Goal: Task Accomplishment & Management: Use online tool/utility

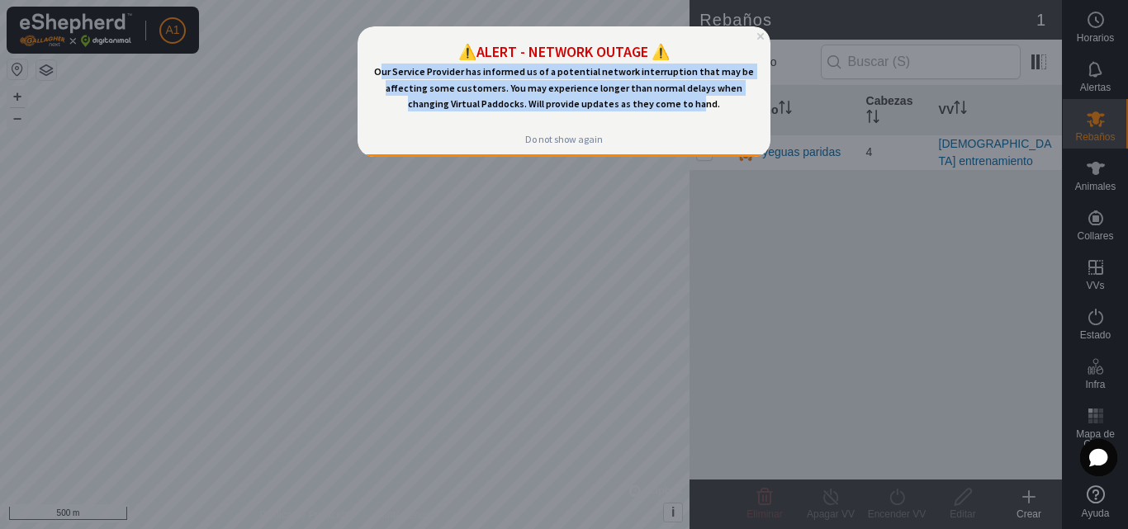
drag, startPoint x: 388, startPoint y: 73, endPoint x: 677, endPoint y: 109, distance: 291.1
click at [677, 109] on span "Our Service Provider has informed us of a potential network interruption that m…" at bounding box center [564, 87] width 381 height 45
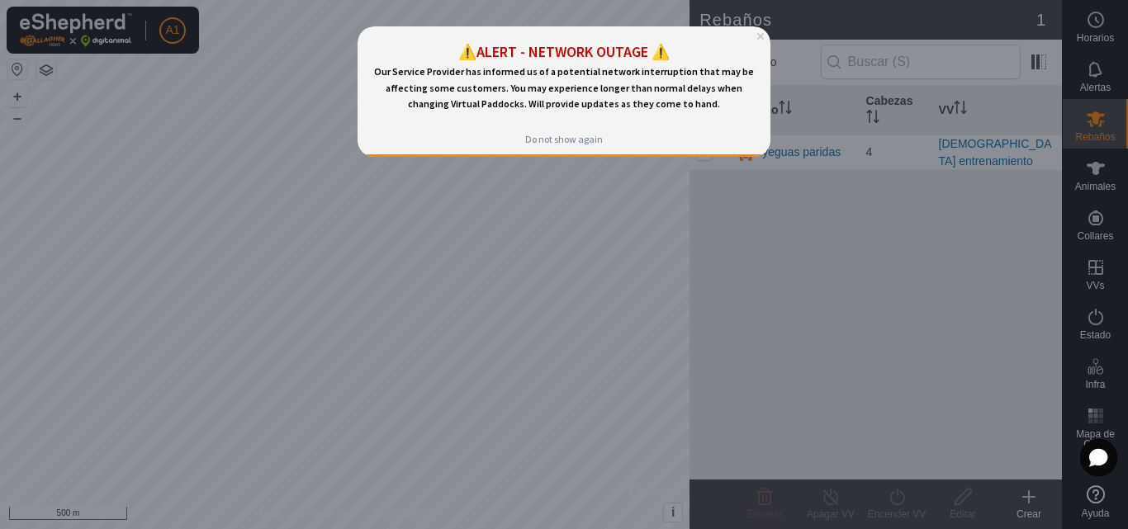
click at [702, 109] on p "Our Service Provider has informed us of a potential network interruption that m…" at bounding box center [564, 88] width 386 height 48
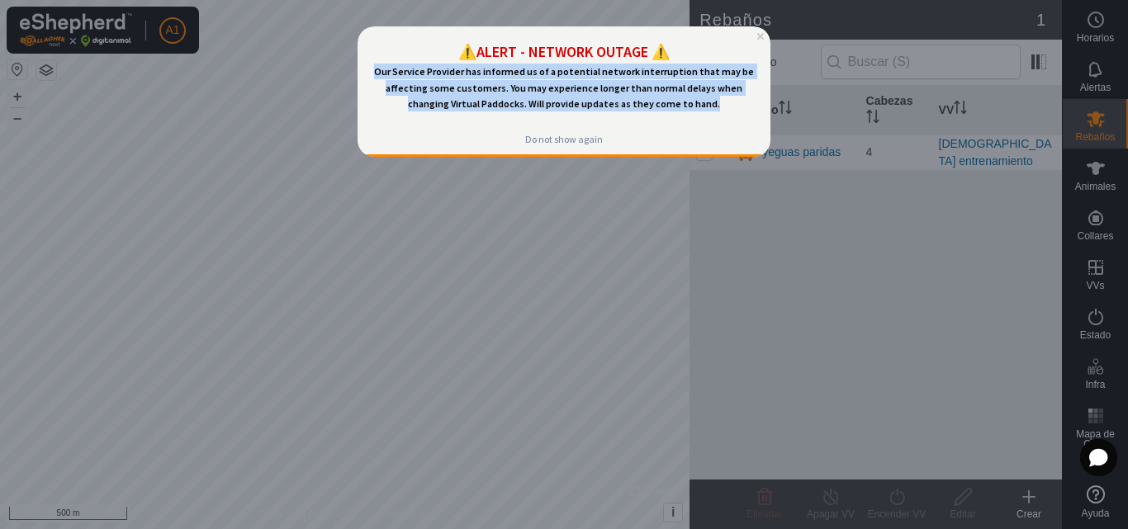
drag, startPoint x: 381, startPoint y: 76, endPoint x: 693, endPoint y: 116, distance: 314.5
click at [693, 116] on div "⚠️ALERT - NETWORK OUTAGE ⚠️ Our Service Provider has informed us of a potential…" at bounding box center [563, 75] width 413 height 98
copy span "Our Service Provider has informed us of a potential network interruption that m…"
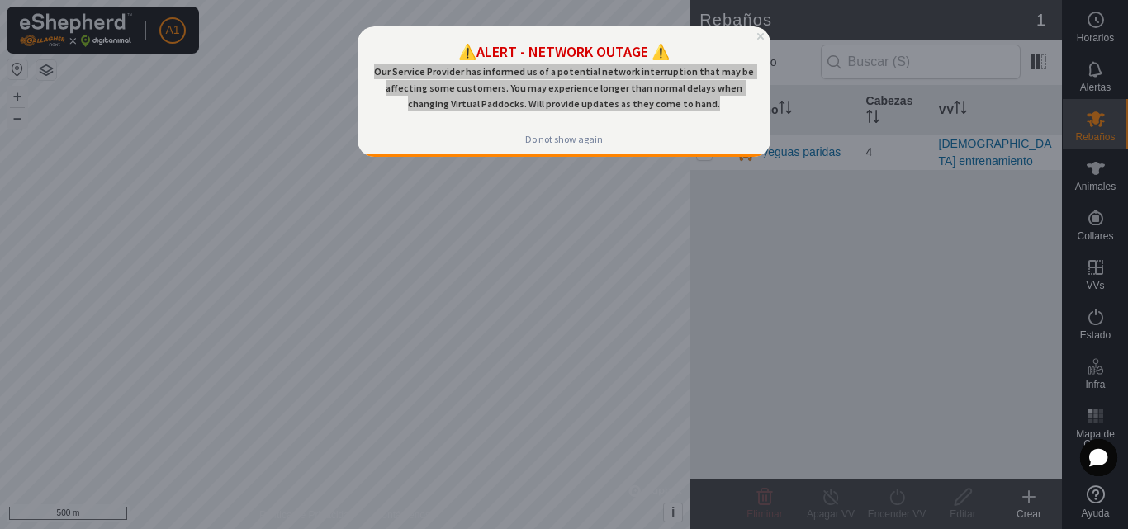
click at [664, 211] on div at bounding box center [564, 264] width 1128 height 529
click at [658, 196] on div at bounding box center [564, 264] width 1128 height 529
click at [607, 195] on div at bounding box center [564, 264] width 1128 height 529
click at [975, 87] on div at bounding box center [564, 264] width 1128 height 529
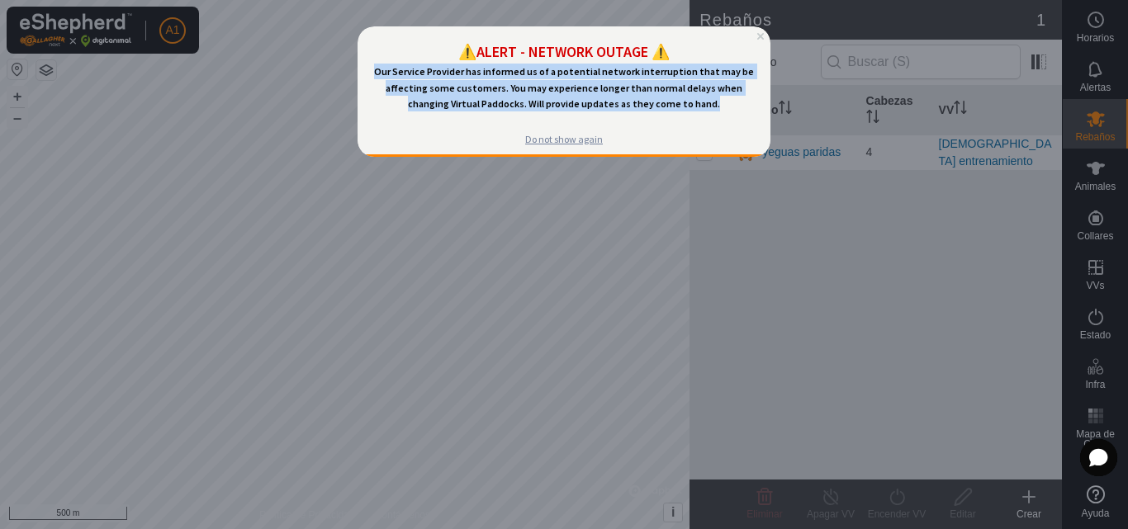
click at [576, 139] on div "Do not show again" at bounding box center [564, 139] width 78 height 13
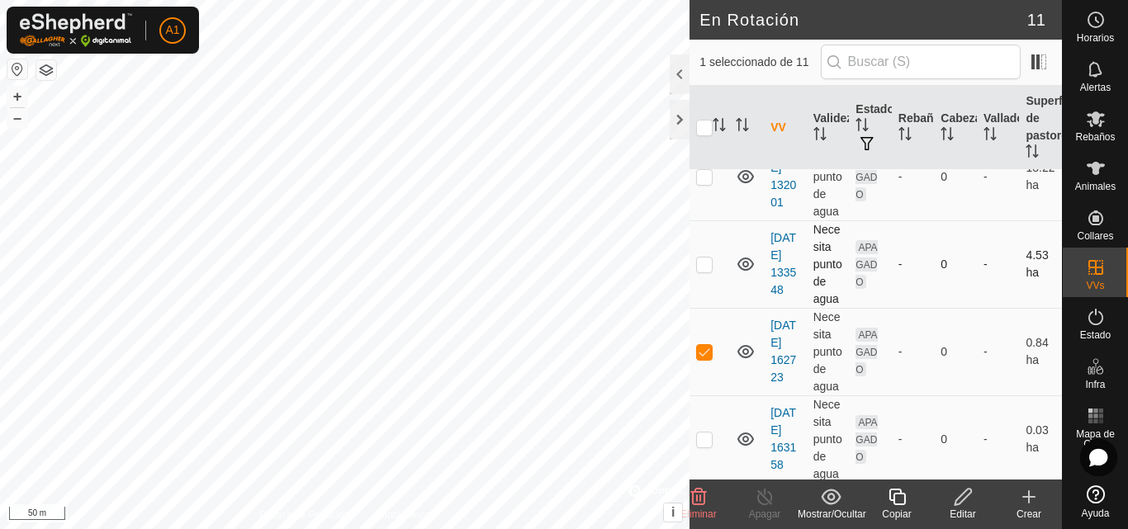
scroll to position [165, 0]
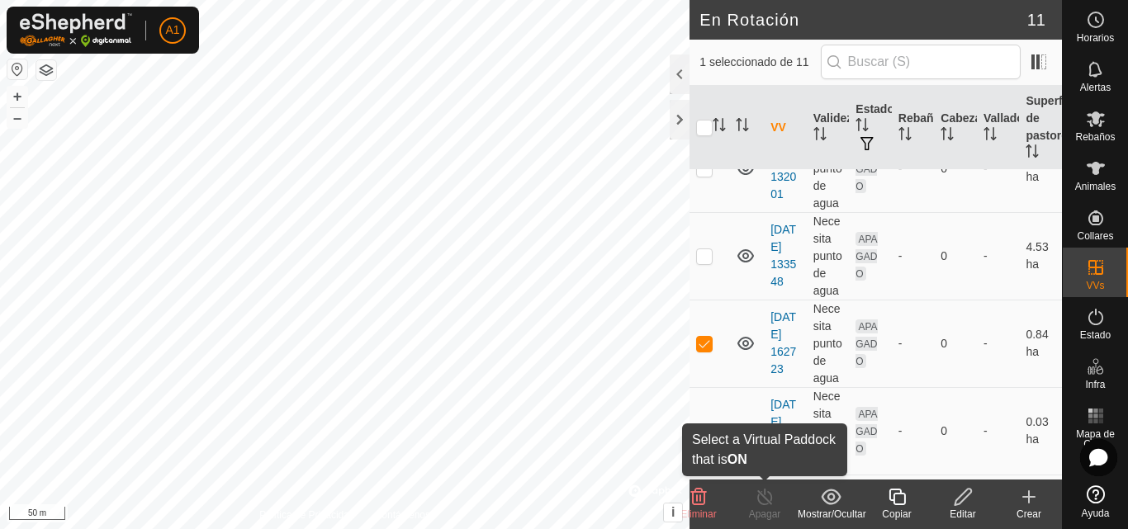
click at [765, 503] on icon at bounding box center [764, 497] width 21 height 20
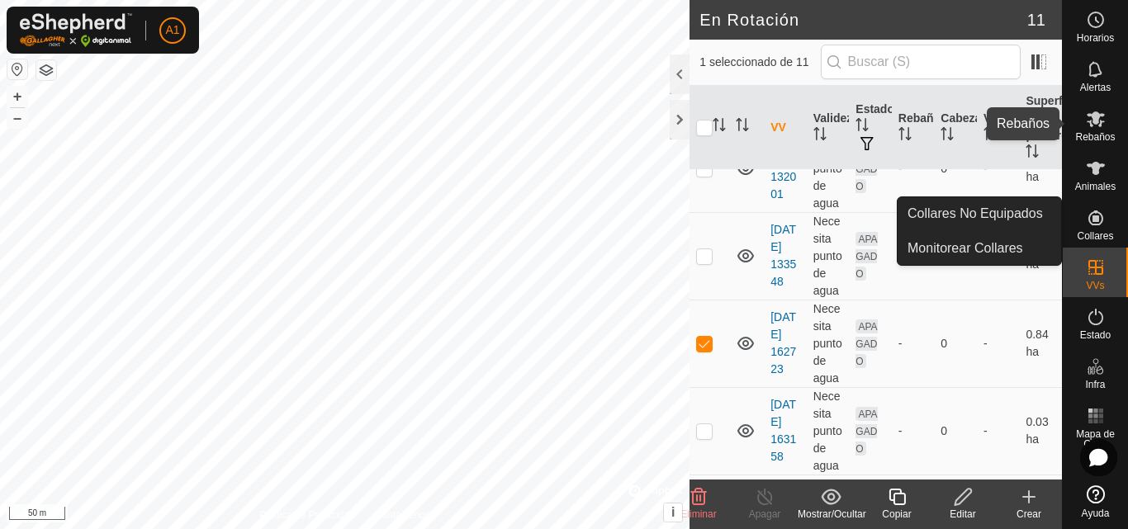
click at [1104, 130] on es-mob-svg-icon at bounding box center [1096, 119] width 30 height 26
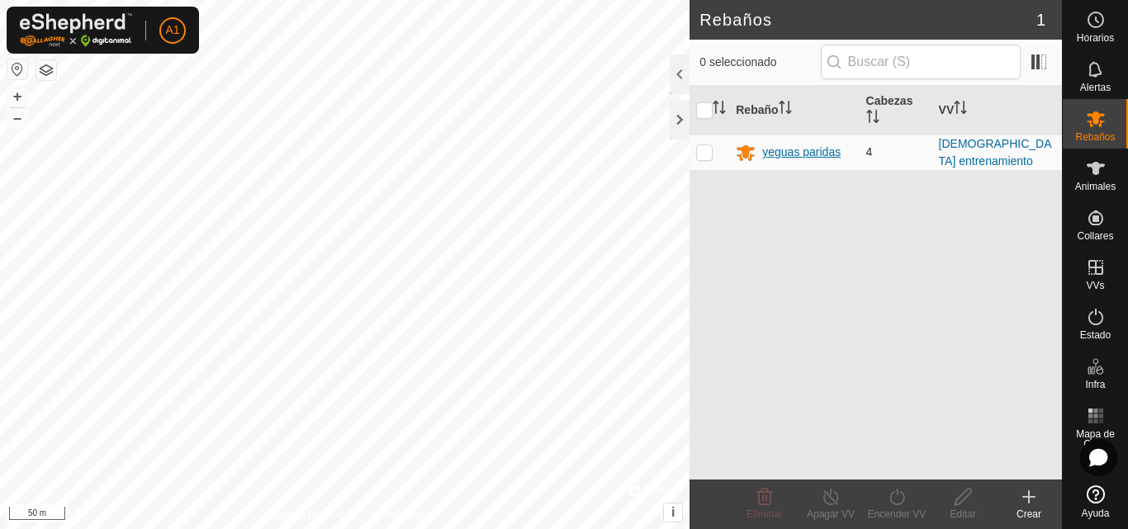
click at [782, 149] on div "yeguas paridas" at bounding box center [801, 152] width 78 height 17
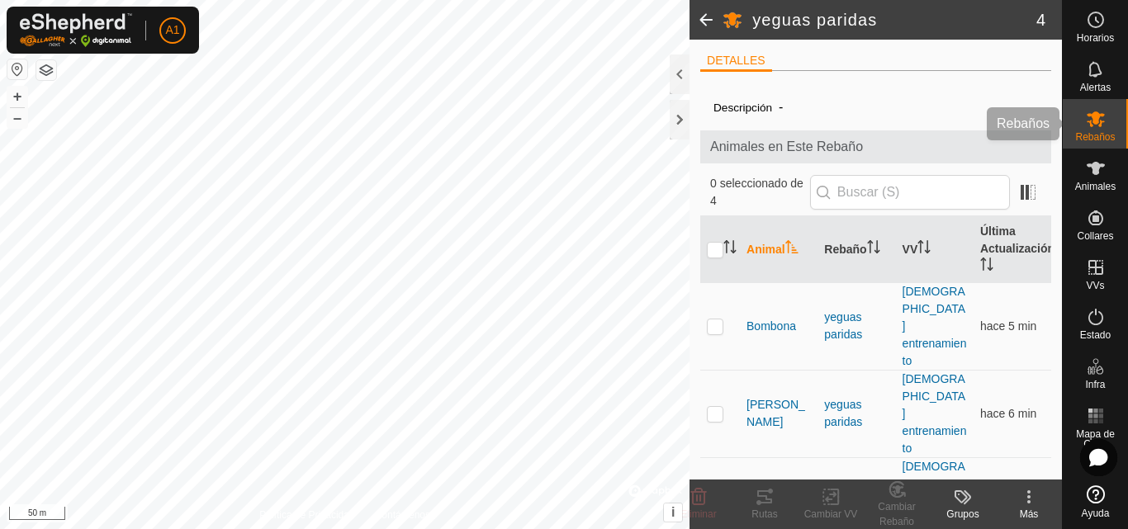
click at [1095, 121] on icon at bounding box center [1095, 119] width 18 height 16
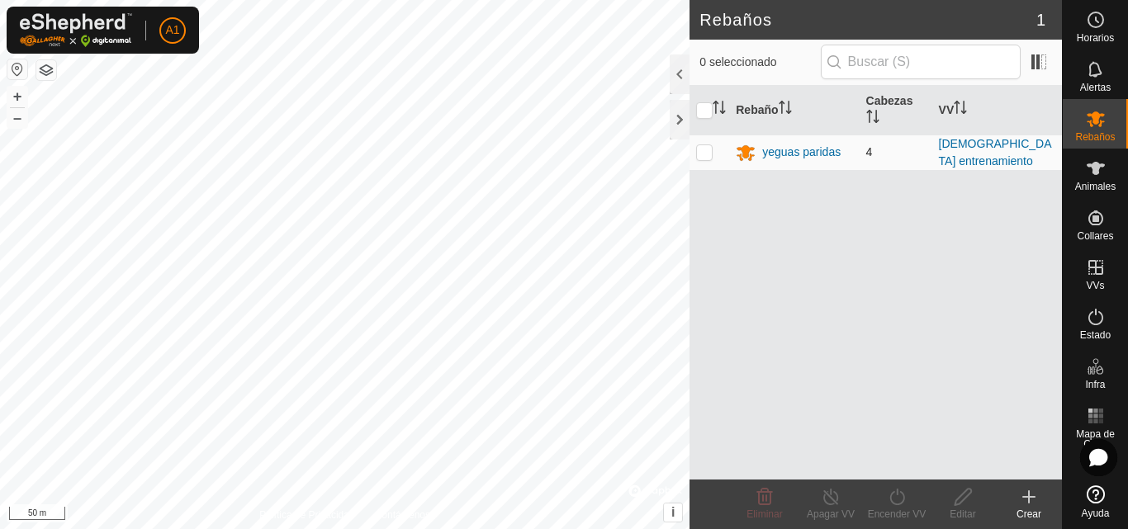
click at [707, 146] on p-checkbox at bounding box center [704, 151] width 17 height 13
checkbox input "true"
click at [887, 499] on icon at bounding box center [897, 497] width 21 height 20
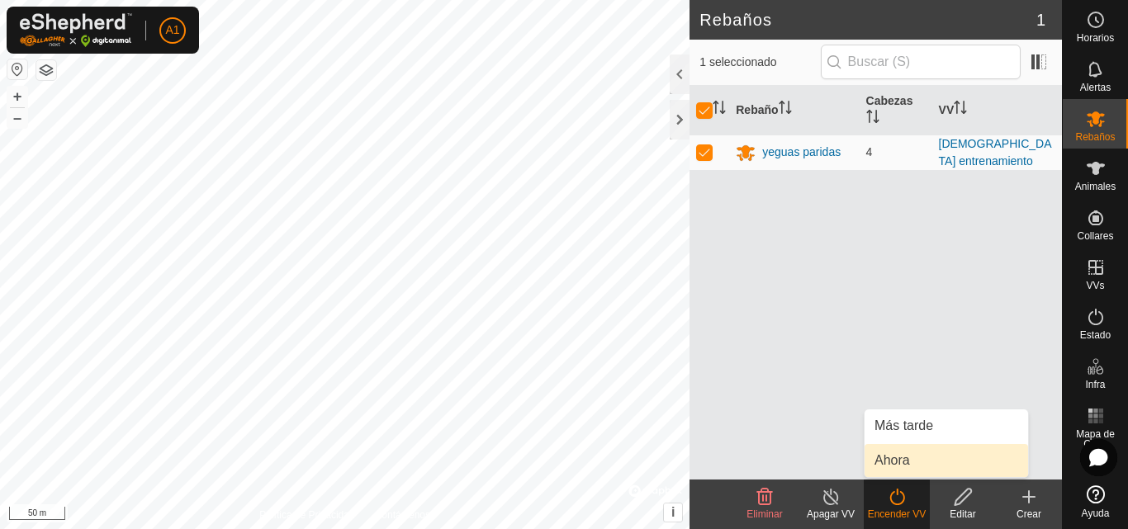
click at [906, 464] on link "Ahora" at bounding box center [945, 460] width 163 height 33
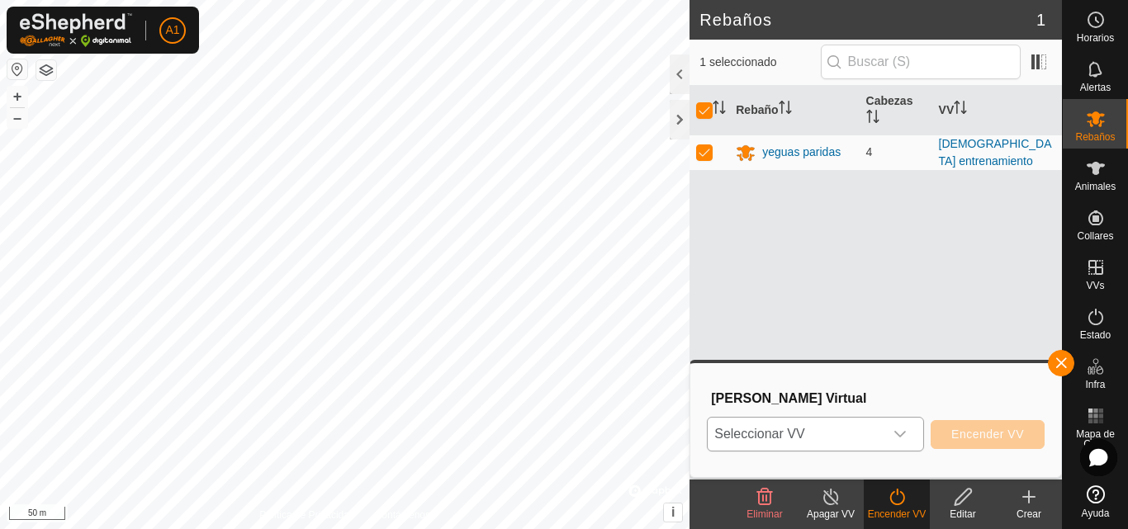
click at [903, 432] on icon "dropdown trigger" at bounding box center [899, 434] width 13 height 13
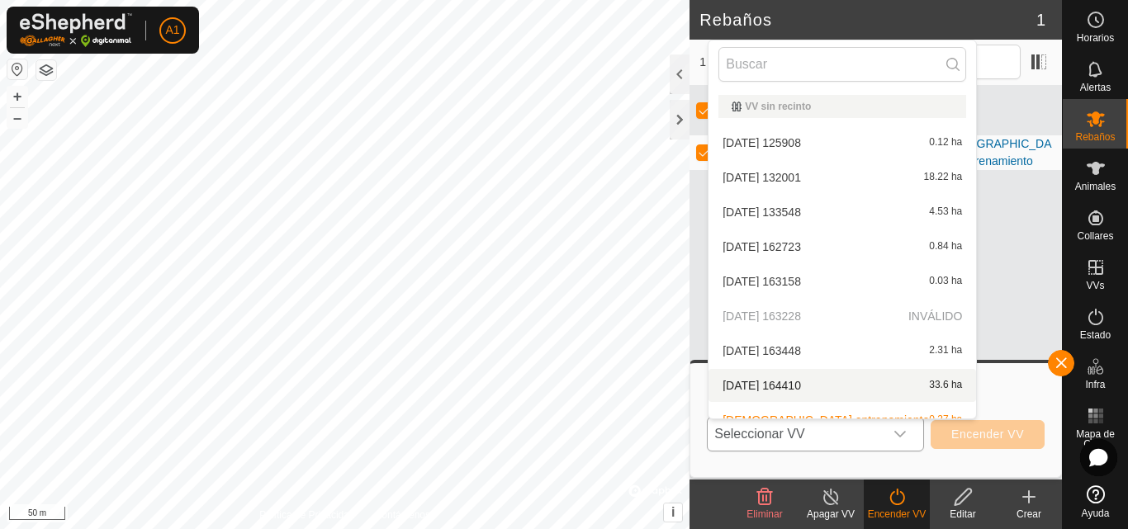
scroll to position [18, 0]
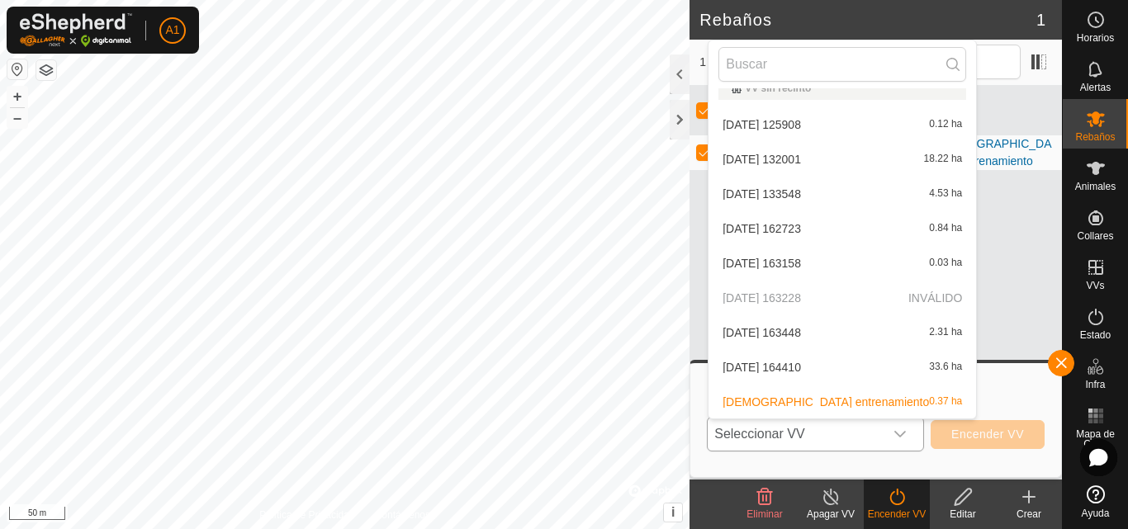
click at [813, 227] on li "[DATE] 162723 0.84 ha" at bounding box center [841, 228] width 267 height 33
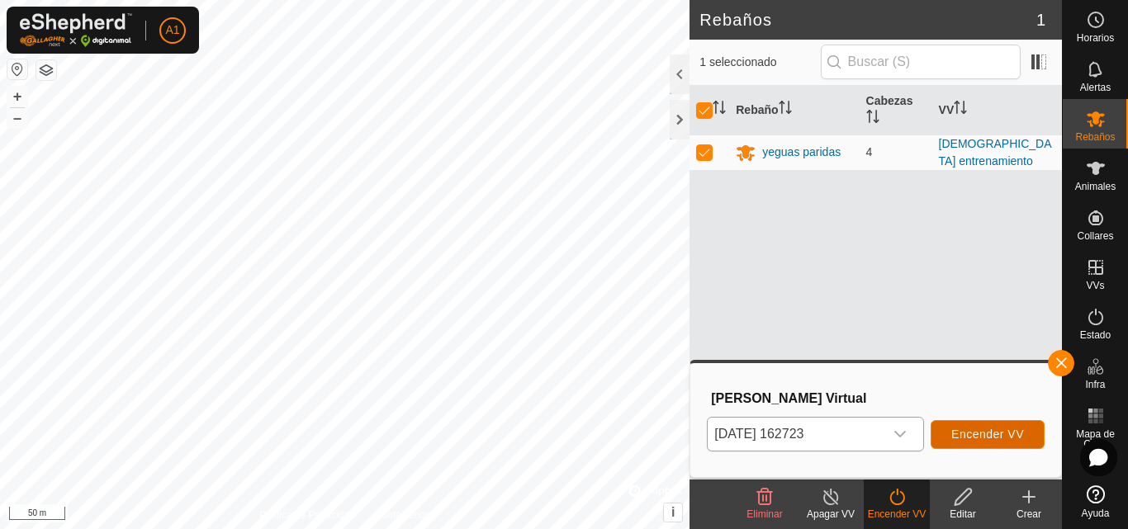
click at [986, 433] on span "Encender VV" at bounding box center [987, 434] width 73 height 13
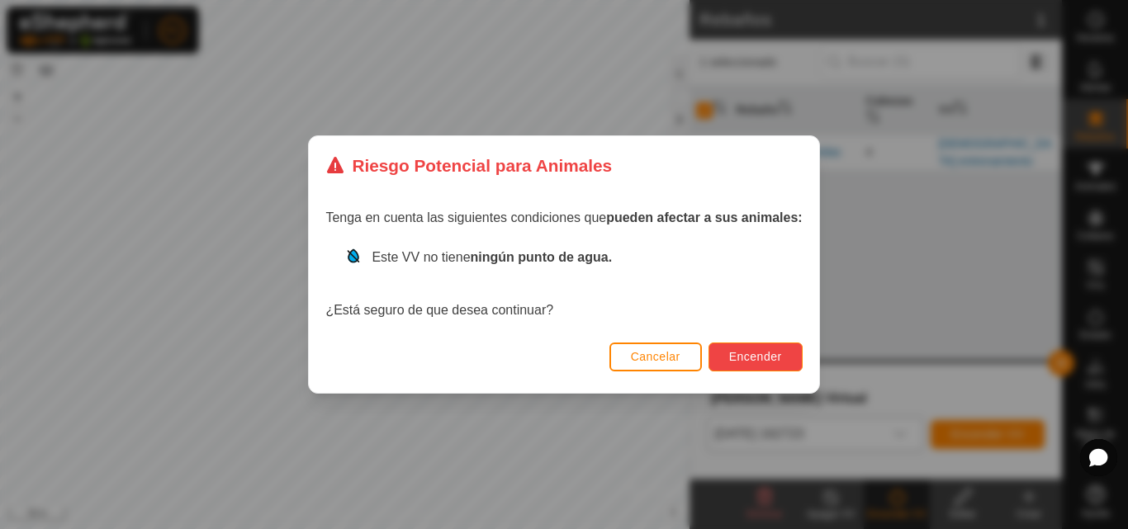
click at [792, 358] on button "Encender" at bounding box center [755, 357] width 94 height 29
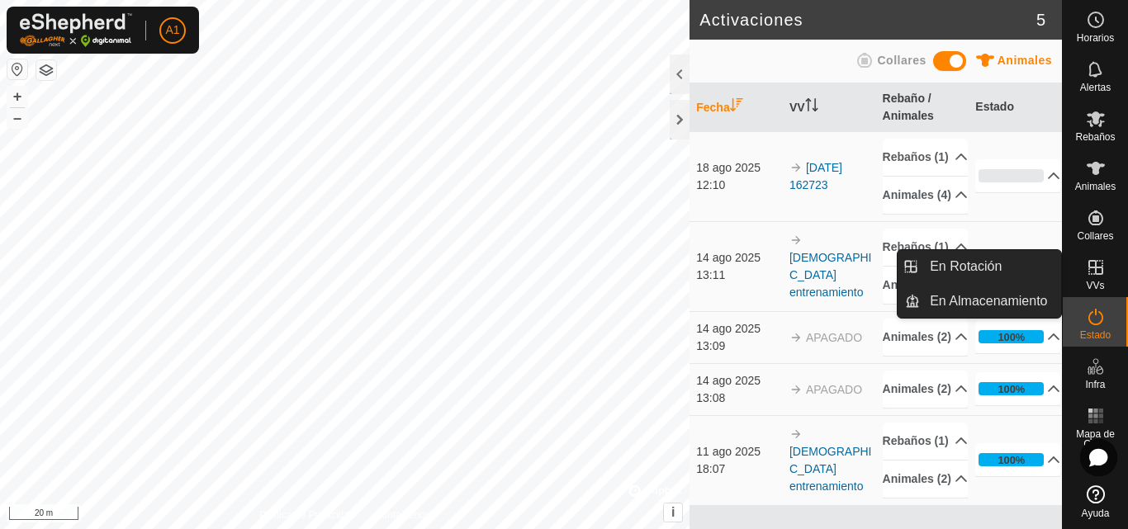
click at [1096, 272] on icon at bounding box center [1095, 268] width 20 height 20
click at [992, 257] on link "En Rotación" at bounding box center [990, 266] width 141 height 33
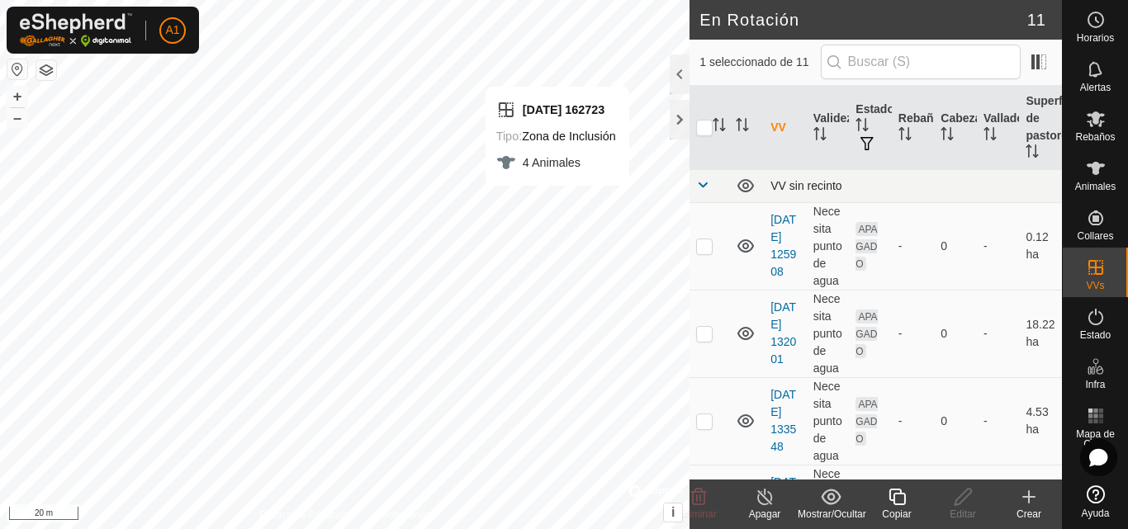
checkbox input "false"
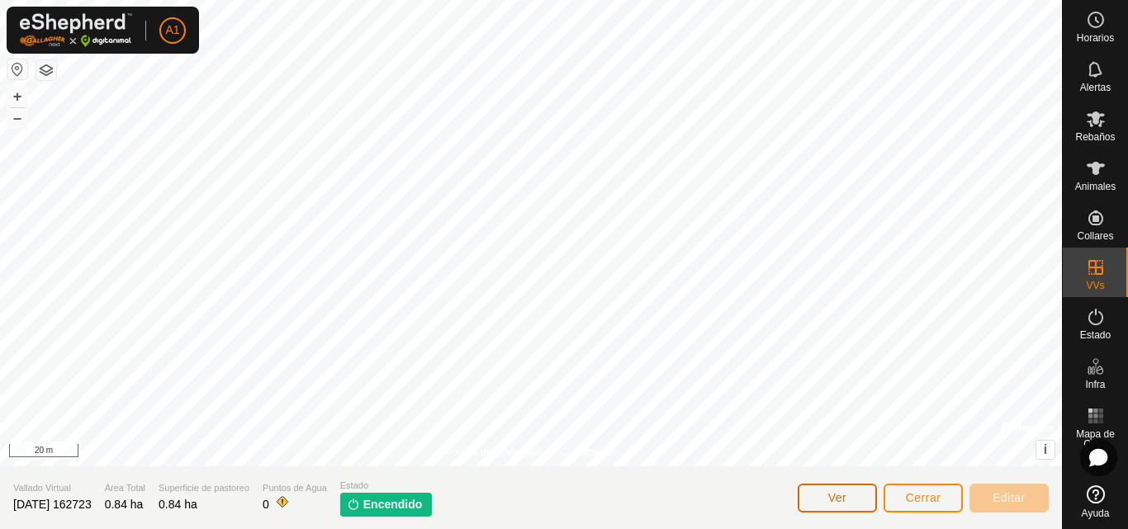
click at [862, 499] on button "Ver" at bounding box center [836, 498] width 79 height 29
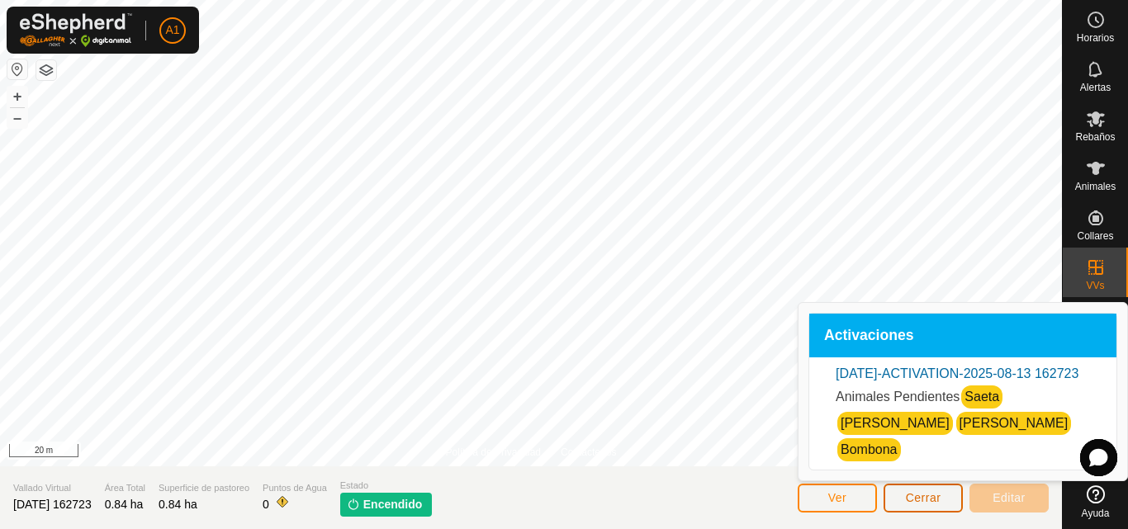
click at [962, 499] on button "Cerrar" at bounding box center [922, 498] width 79 height 29
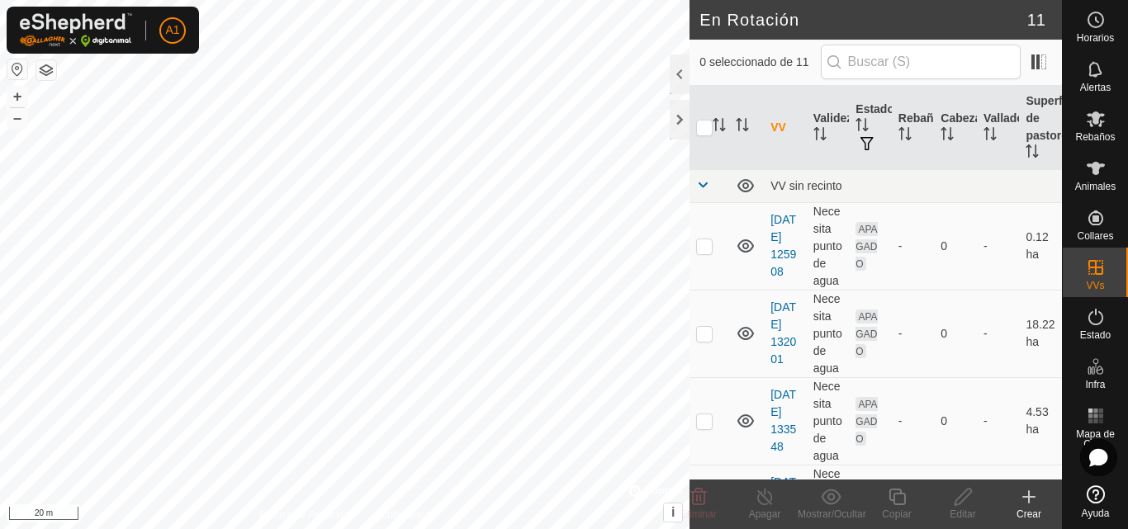
checkbox input "true"
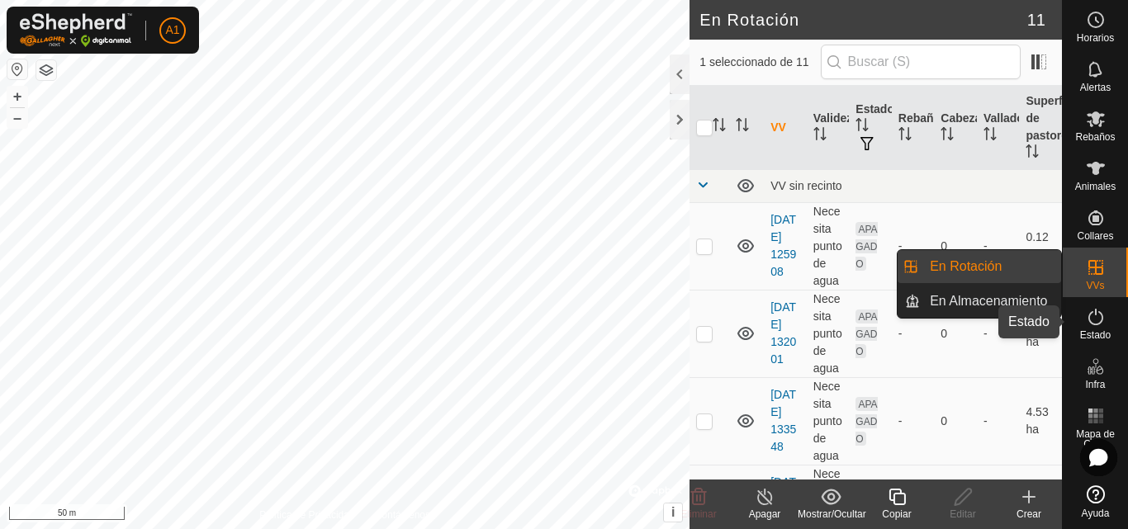
click at [1104, 333] on span "Estado" at bounding box center [1095, 335] width 31 height 10
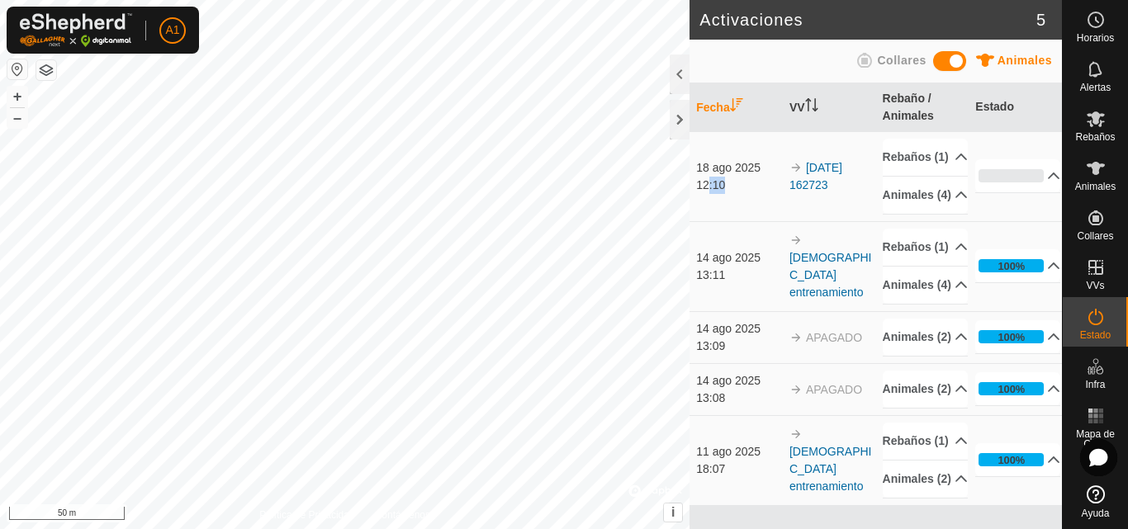
drag, startPoint x: 710, startPoint y: 199, endPoint x: 724, endPoint y: 206, distance: 15.5
click at [724, 194] on div "12:10" at bounding box center [738, 185] width 85 height 17
click at [726, 194] on div "12:10" at bounding box center [738, 185] width 85 height 17
drag, startPoint x: 728, startPoint y: 200, endPoint x: 719, endPoint y: 199, distance: 9.1
click at [724, 194] on div "12:10" at bounding box center [738, 185] width 85 height 17
